Goal: Book appointment/travel/reservation

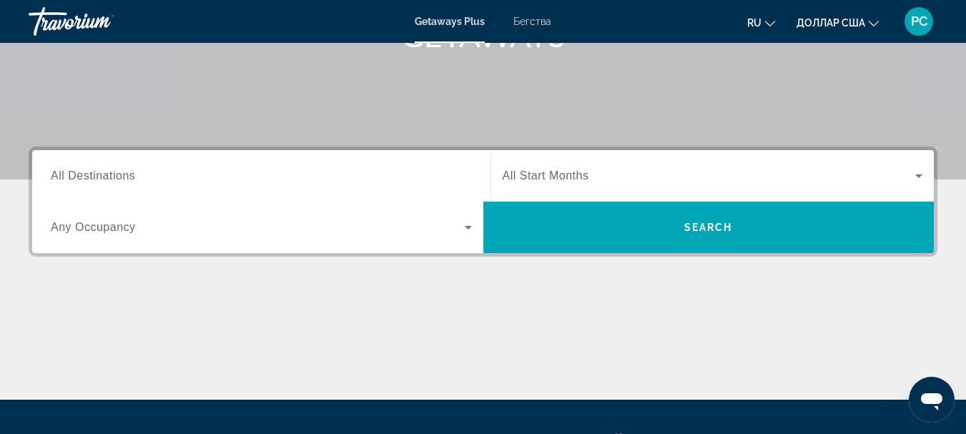
scroll to position [286, 0]
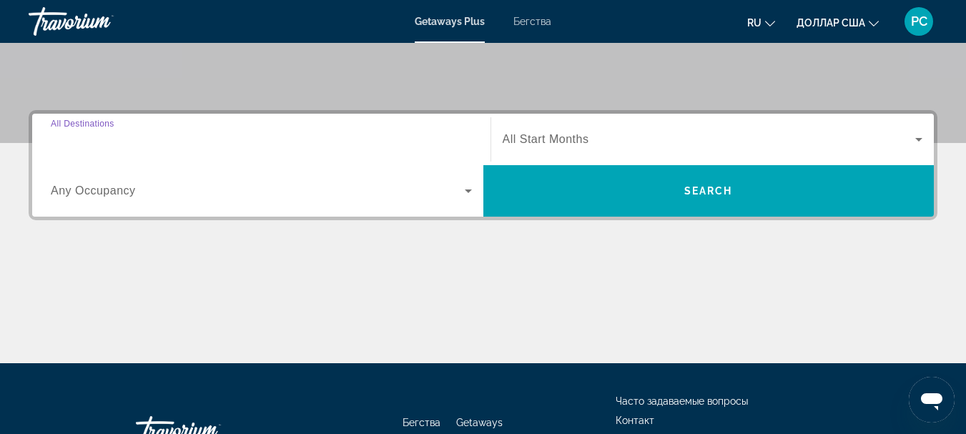
click at [166, 137] on input "Destination All Destinations" at bounding box center [261, 140] width 421 height 17
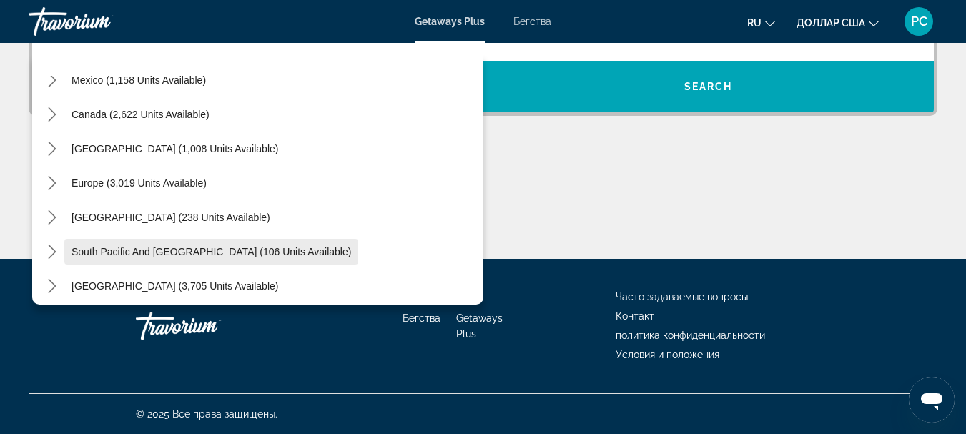
scroll to position [17, 0]
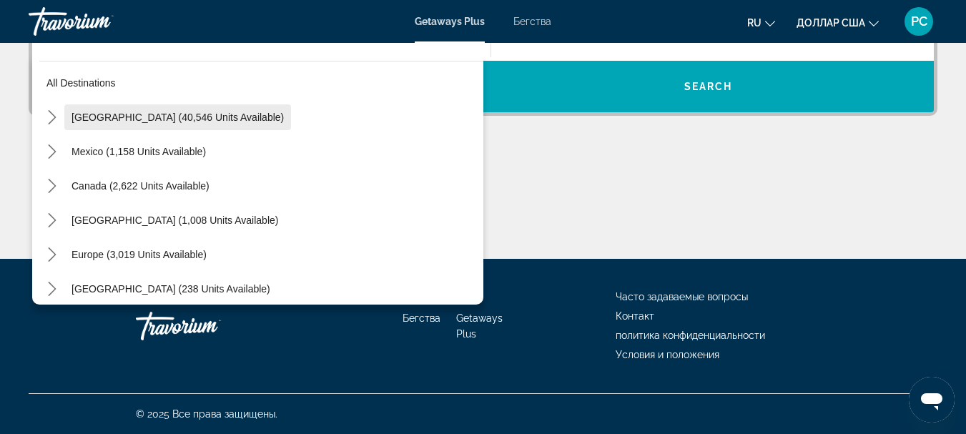
click at [214, 116] on span "[GEOGRAPHIC_DATA] (40,546 units available)" at bounding box center [177, 117] width 212 height 11
type input "**********"
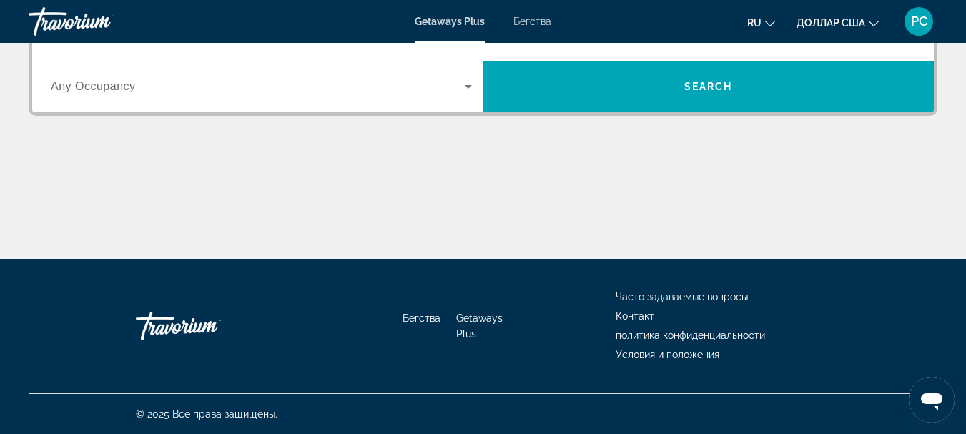
scroll to position [350, 0]
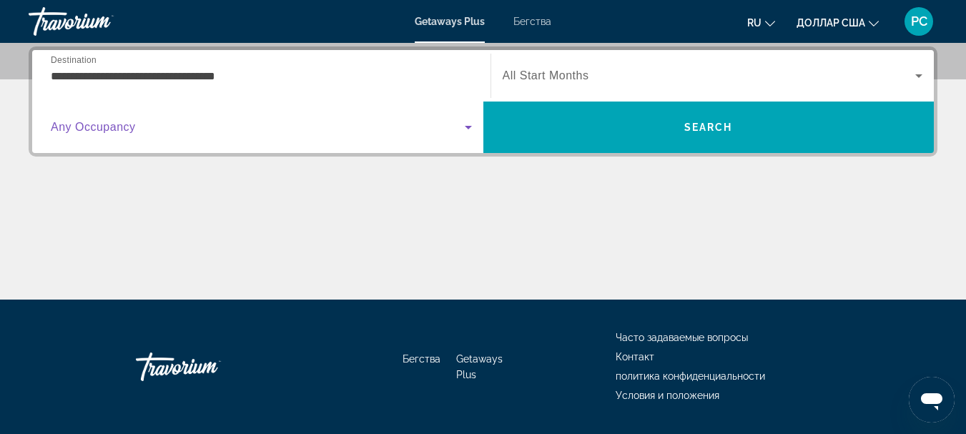
click at [466, 124] on icon "Виджет поиска" at bounding box center [468, 127] width 17 height 17
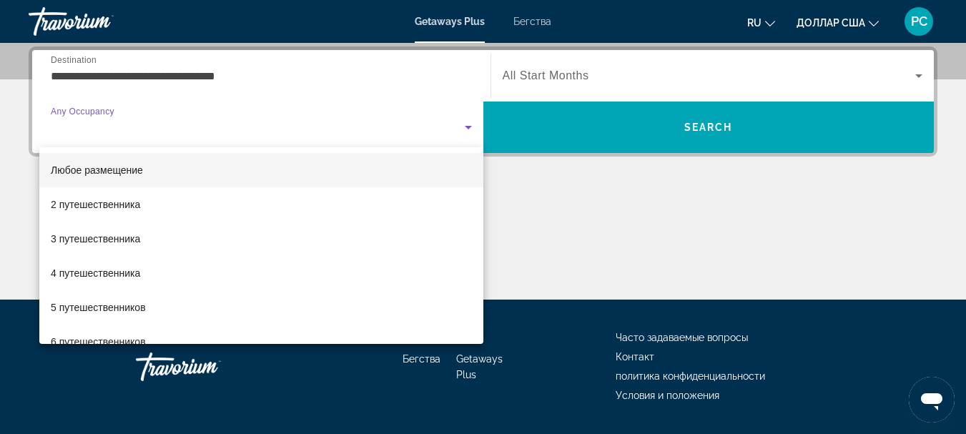
click at [569, 205] on div at bounding box center [483, 217] width 966 height 434
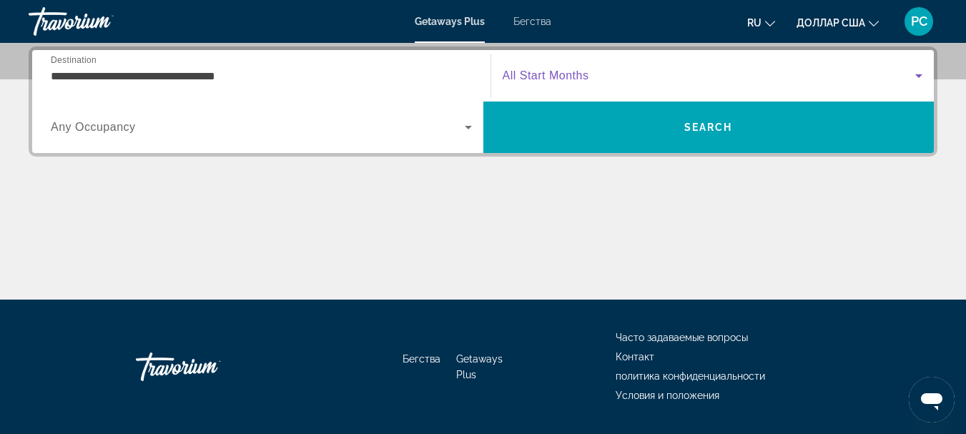
click at [916, 73] on icon "Виджет поиска" at bounding box center [918, 75] width 17 height 17
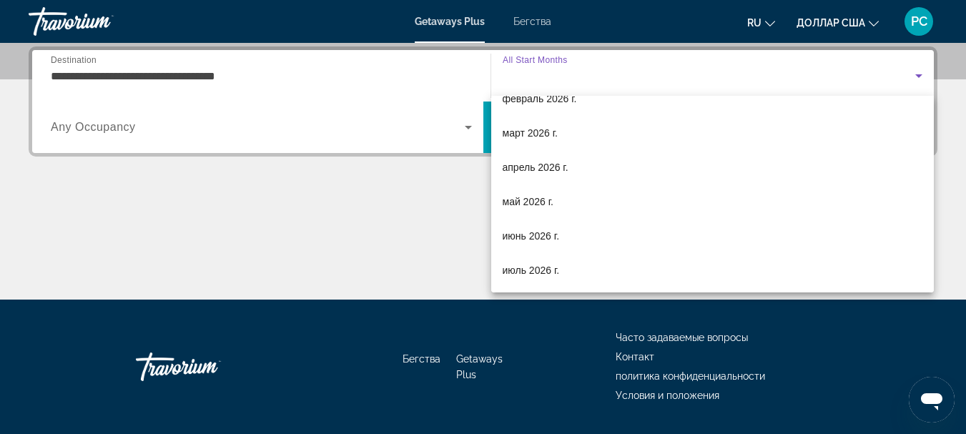
scroll to position [214, 0]
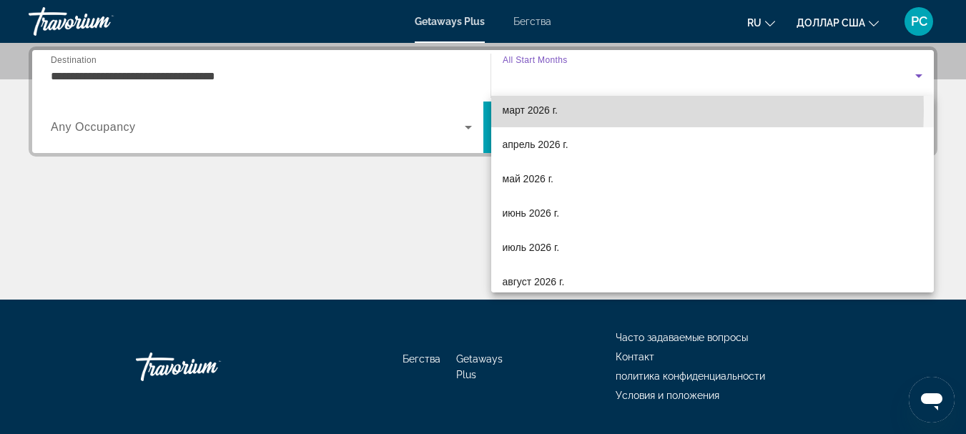
click at [530, 110] on font "март 2026 г." at bounding box center [531, 109] width 56 height 11
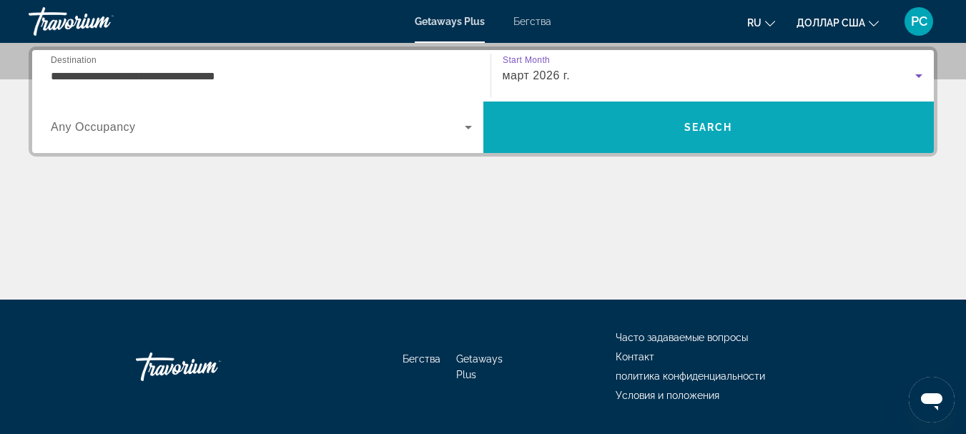
click at [713, 121] on span "Поиск" at bounding box center [708, 127] width 451 height 34
